Goal: Task Accomplishment & Management: Manage account settings

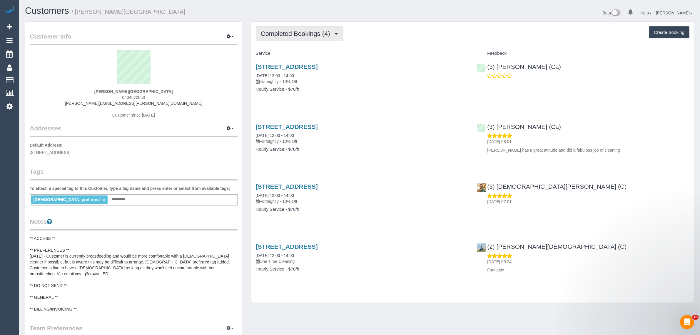
click at [310, 33] on span "Completed Bookings (4)" at bounding box center [297, 33] width 72 height 7
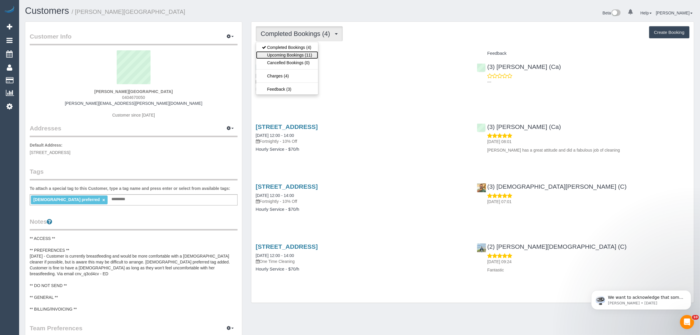
drag, startPoint x: 304, startPoint y: 55, endPoint x: 309, endPoint y: 56, distance: 5.1
click at [304, 55] on link "Upcoming Bookings (11)" at bounding box center [287, 55] width 62 height 8
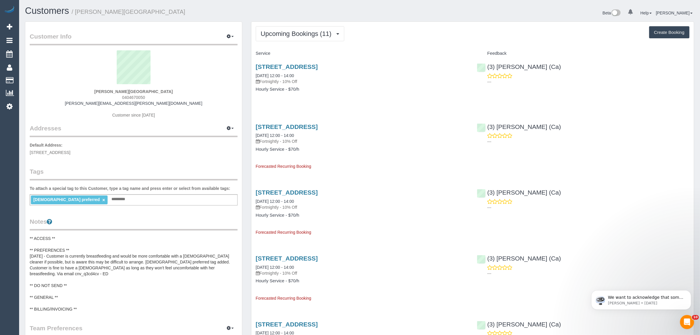
click at [140, 97] on span "0404670050" at bounding box center [133, 97] width 23 height 5
copy span "0404670050"
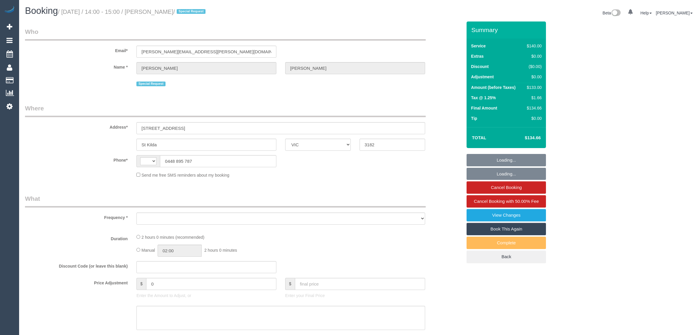
select select "VIC"
select select "string:AU"
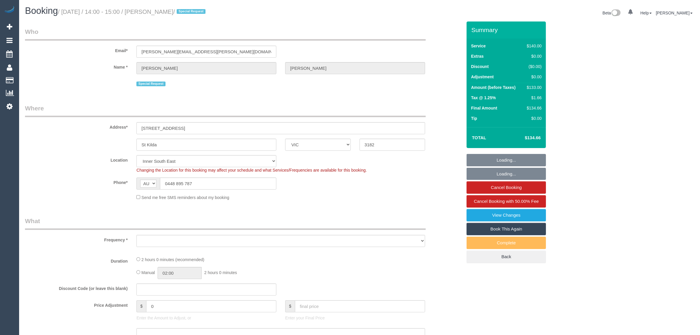
select select "object:543"
select select "string:stripe-pm_1KPxoL2GScqysDRVDB1TxUbP"
click at [237, 187] on input "0448 895 787" at bounding box center [218, 183] width 116 height 12
select select "number:27"
select select "number:14"
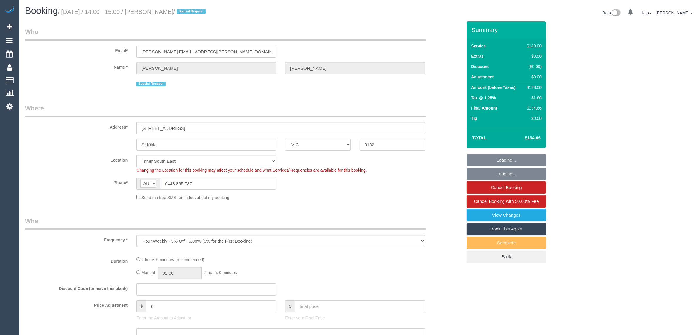
select select "number:18"
select select "number:22"
select select "number:35"
select select "number:26"
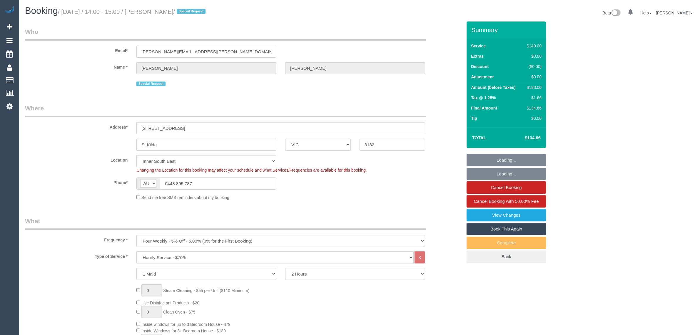
select select "object:1517"
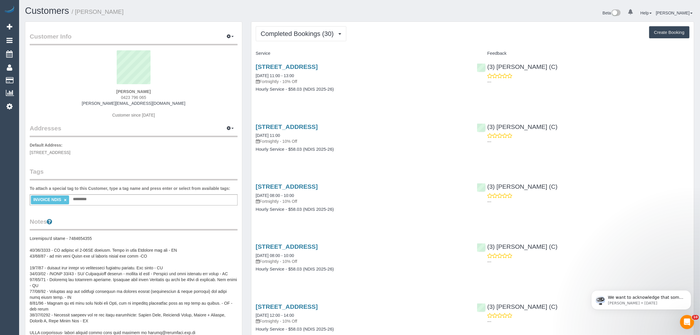
click at [369, 7] on div "Beta 0 Your Notifications You have 0 alerts Help Help Docs Take a Tour Contact …" at bounding box center [529, 14] width 339 height 16
click at [286, 34] on span "Completed Bookings (30)" at bounding box center [299, 33] width 76 height 7
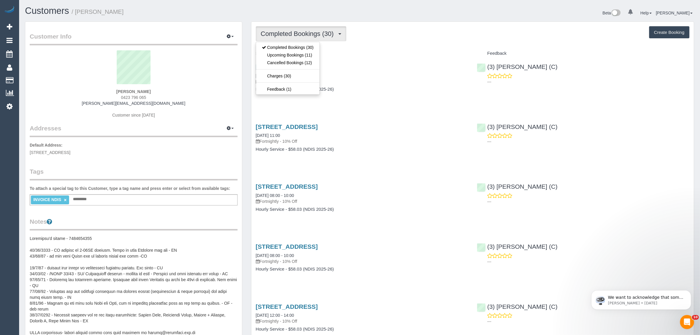
click at [379, 35] on div "Completed Bookings (30) Completed Bookings (30) Upcoming Bookings (11) Cancelle…" at bounding box center [473, 33] width 434 height 15
click at [299, 35] on span "Completed Bookings (30)" at bounding box center [299, 33] width 76 height 7
click at [304, 56] on link "Upcoming Bookings (11)" at bounding box center [288, 55] width 64 height 8
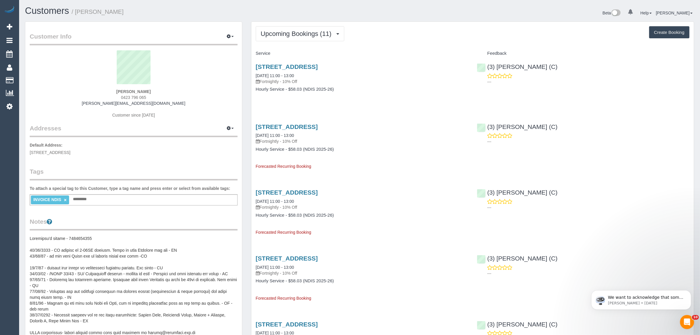
click at [127, 97] on span "0423 796 065" at bounding box center [133, 97] width 25 height 5
copy div "0423 796 065"
click at [289, 31] on span "Upcoming Bookings (11)" at bounding box center [298, 33] width 74 height 7
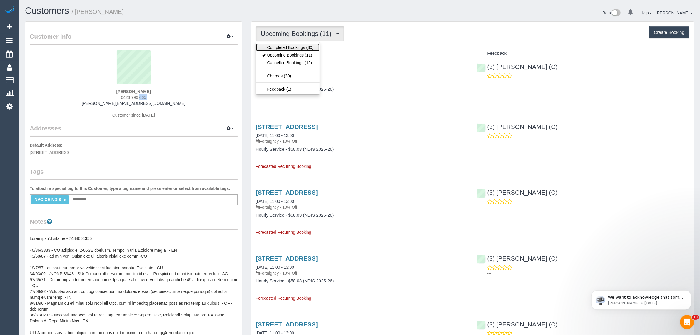
click at [287, 46] on link "Completed Bookings (30)" at bounding box center [288, 48] width 64 height 8
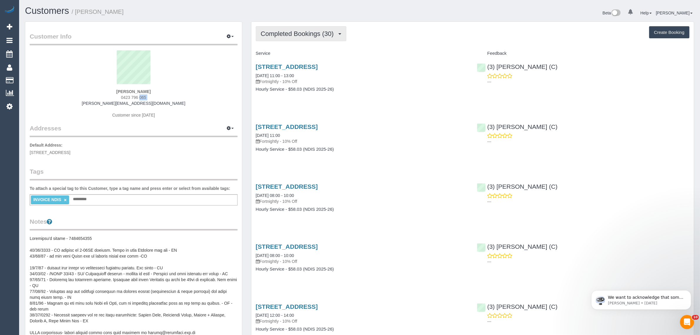
click at [293, 31] on span "Completed Bookings (30)" at bounding box center [299, 33] width 76 height 7
click at [289, 53] on link "Upcoming Bookings (11)" at bounding box center [288, 55] width 64 height 8
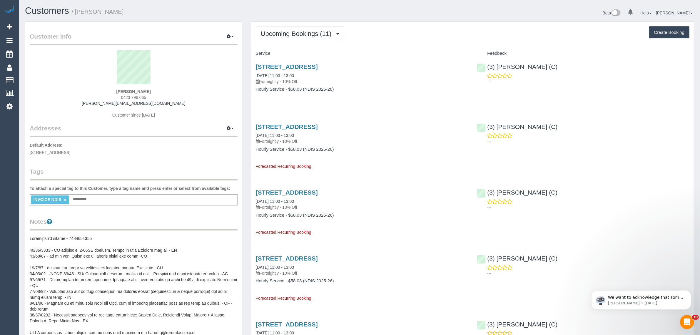
click at [127, 89] on strong "Alexandra Field" at bounding box center [133, 91] width 34 height 5
copy strong "Alexandra"
click at [198, 81] on sui-profile-pic at bounding box center [133, 69] width 199 height 38
drag, startPoint x: 162, startPoint y: 89, endPoint x: 115, endPoint y: 90, distance: 46.8
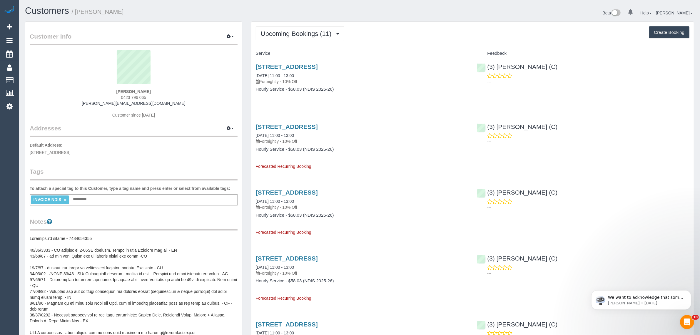
click at [115, 90] on div "Alexandra Field 0423 796 065 alexandra.jfield@gmail.com Customer since 2024" at bounding box center [134, 87] width 208 height 74
copy strong "Alexandra Field"
drag, startPoint x: 304, startPoint y: 76, endPoint x: 256, endPoint y: 73, distance: 47.4
click at [256, 73] on div "31 Stevedore St, Williamstown, VIC 3016 27/09/2025 11:00 - 13:00 Fortnightly - …" at bounding box center [362, 73] width 213 height 21
copy link "27/09/2025 11:00 - 13:00"
